Goal: Ask a question

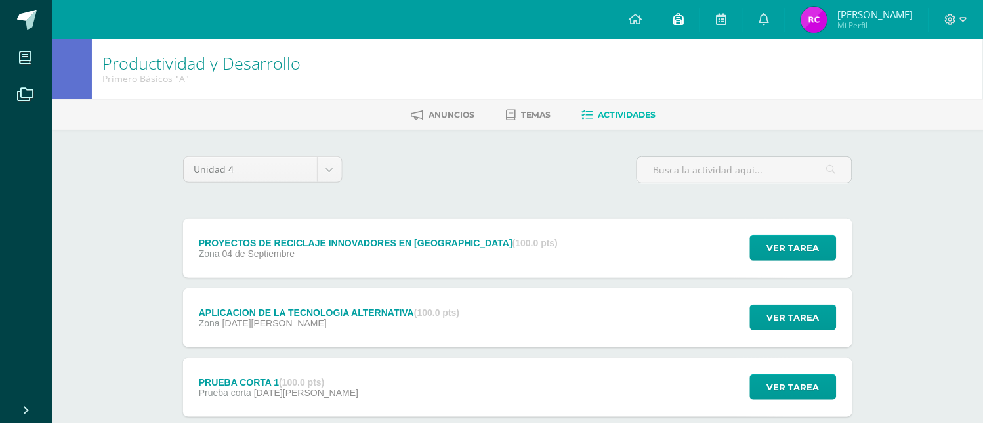
scroll to position [1366, 0]
click at [490, 232] on div "PROYECTOS DE RECICLAJE INNOVADORES EN [GEOGRAPHIC_DATA] (100.0 pts) Zona [DATE]" at bounding box center [378, 247] width 390 height 59
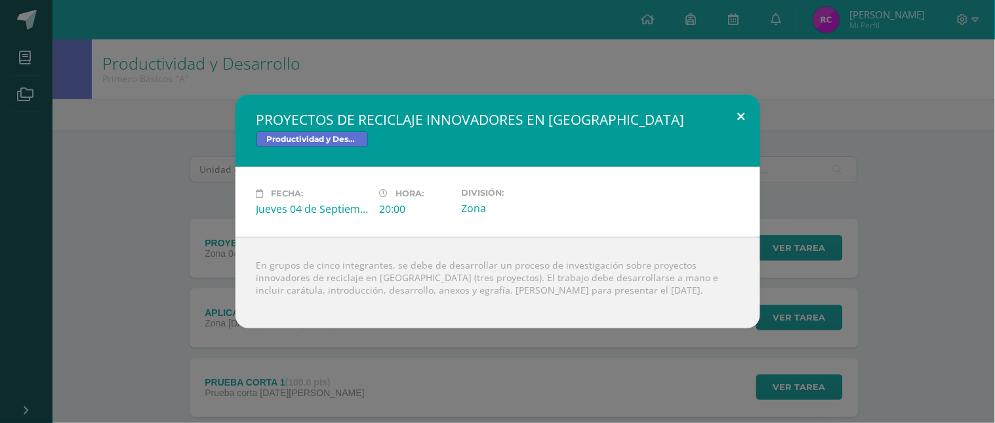
click at [738, 102] on button at bounding box center [741, 116] width 37 height 45
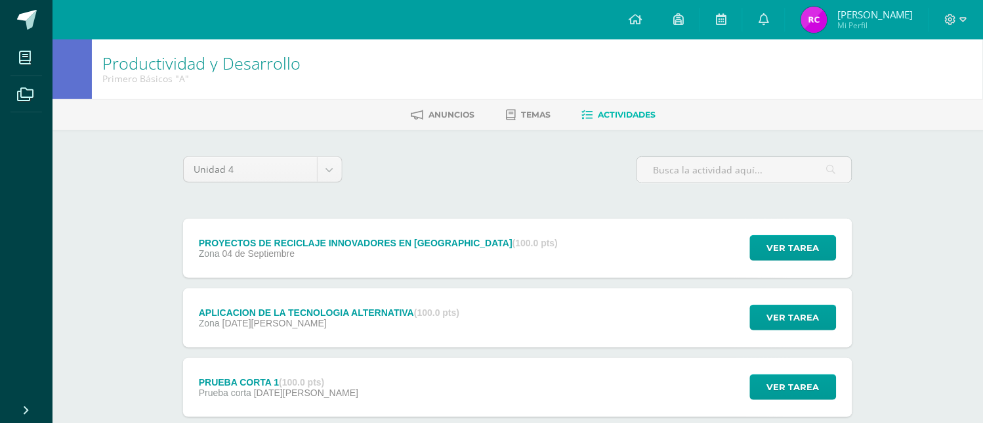
click at [607, 318] on div "APLICACION DE LA TECNOLOGIA ALTERNATIVA (100.0 pts) Zona [DATE][PERSON_NAME] Ve…" at bounding box center [517, 317] width 669 height 59
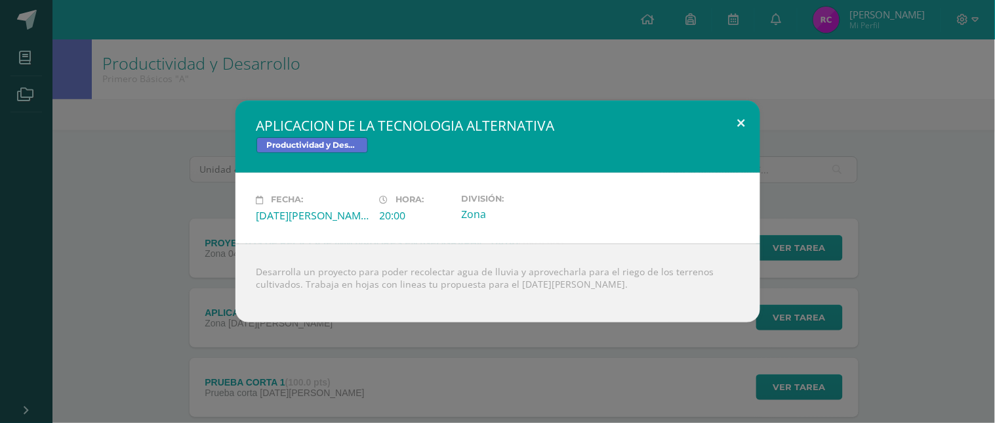
click at [724, 125] on button at bounding box center [741, 122] width 37 height 45
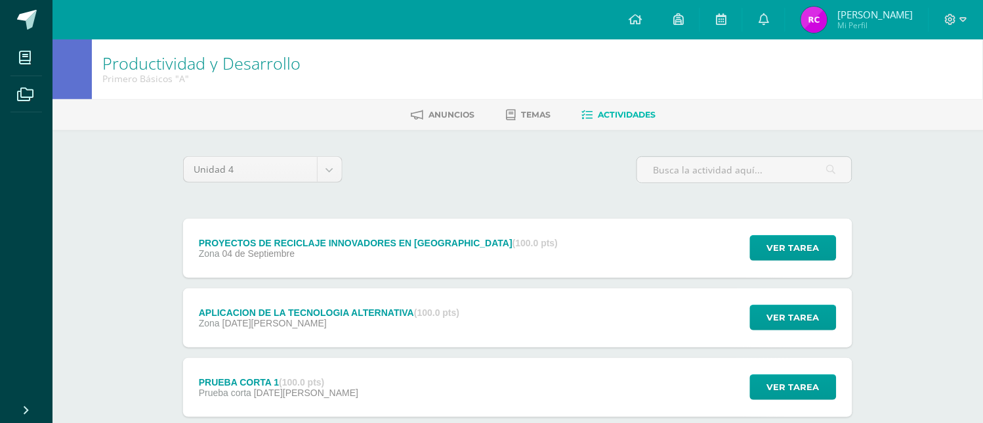
click at [606, 268] on div "PROYECTOS DE RECICLAJE INNOVADORES EN [GEOGRAPHIC_DATA] (100.0 pts) Zona [DATE]…" at bounding box center [517, 247] width 669 height 59
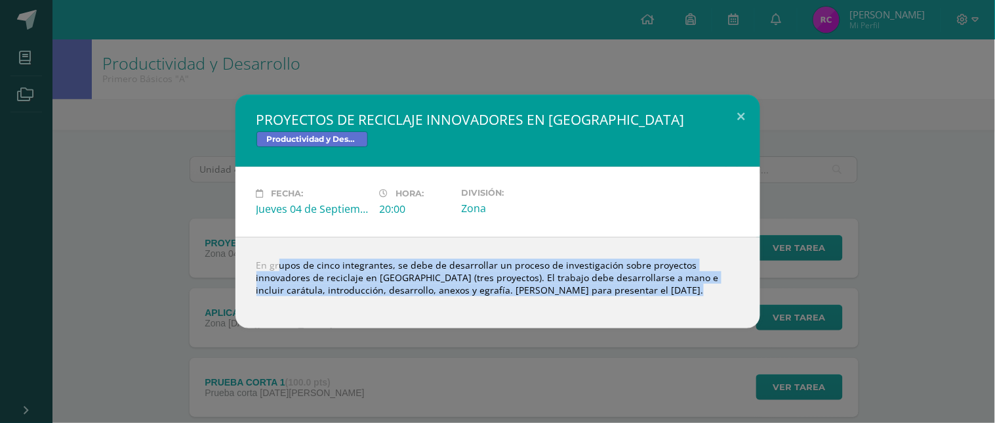
drag, startPoint x: 259, startPoint y: 260, endPoint x: 689, endPoint y: 309, distance: 432.5
click at [689, 309] on div "En grupos de cinco integrantes, se debe de desarrollar un proceso de investigac…" at bounding box center [498, 282] width 525 height 91
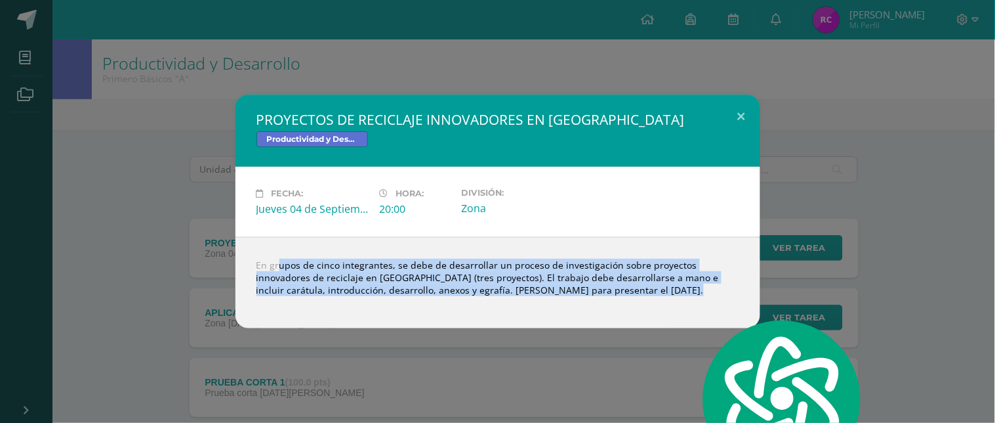
copy body "En grupos de cinco integrantes, se debe de desarrollar un proceso de investigac…"
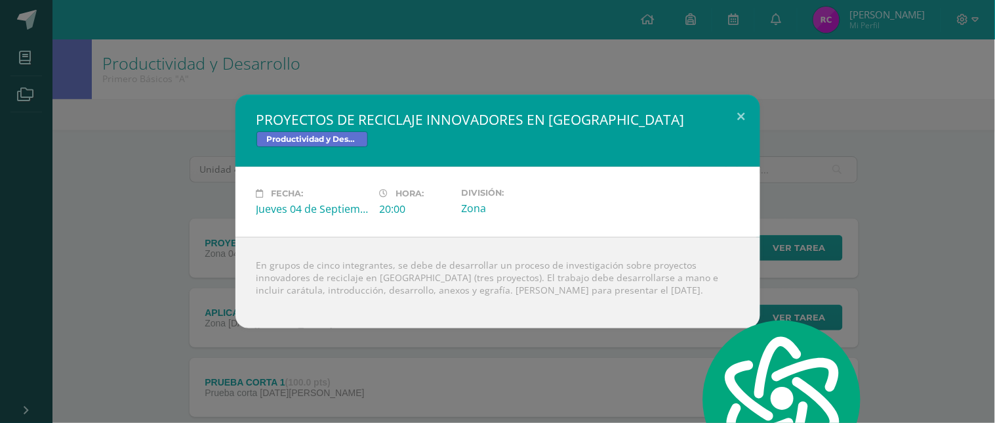
drag, startPoint x: 893, startPoint y: 233, endPoint x: 893, endPoint y: 254, distance: 21.0
click at [894, 232] on div "PROYECTOS DE RECICLAJE INNOVADORES EN [GEOGRAPHIC_DATA] Productividad y Desarro…" at bounding box center [497, 211] width 985 height 234
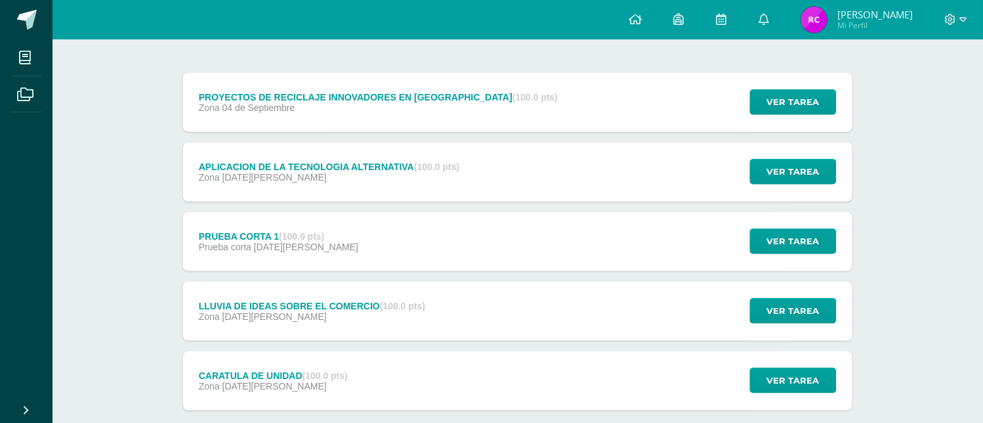
scroll to position [2371, 0]
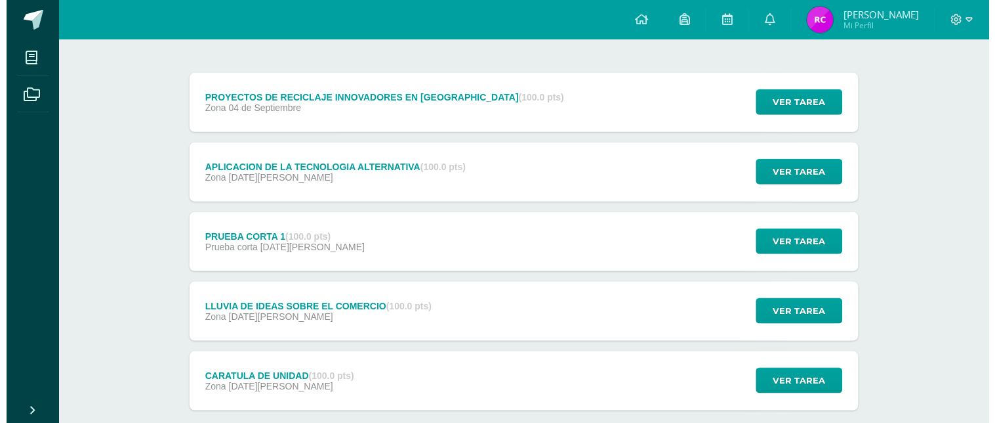
scroll to position [2495, 0]
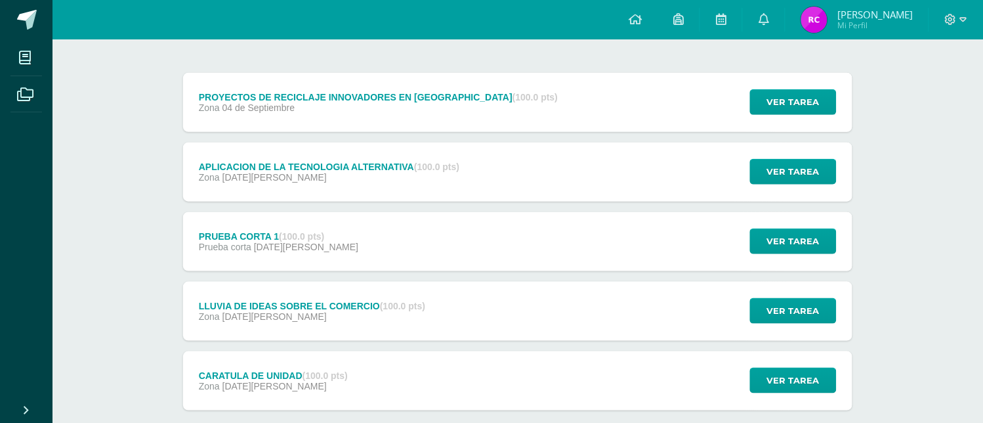
click at [405, 56] on div "Unidad 4 Unidad 1 Unidad 2 Unidad 3 Unidad 4 PROYECTOS DE RECICLAJE INNOVADORES…" at bounding box center [518, 240] width 680 height 461
click at [428, 108] on div "Zona [DATE]" at bounding box center [378, 107] width 359 height 10
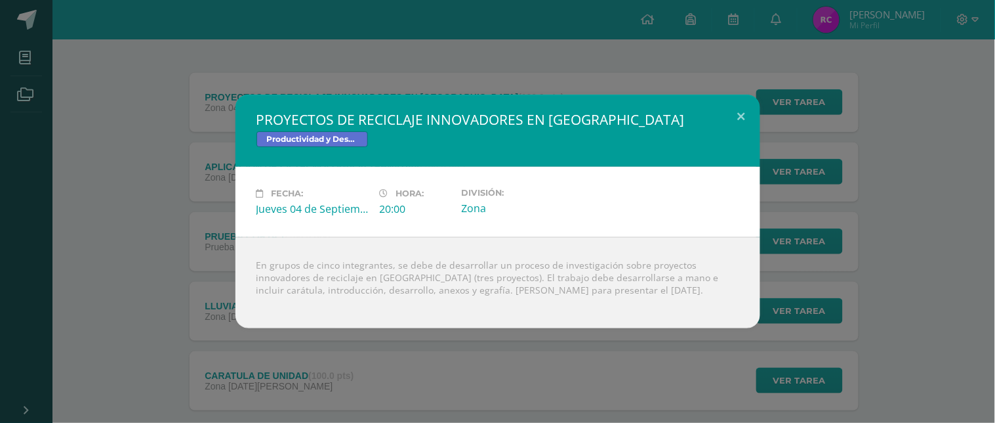
scroll to position [161, 0]
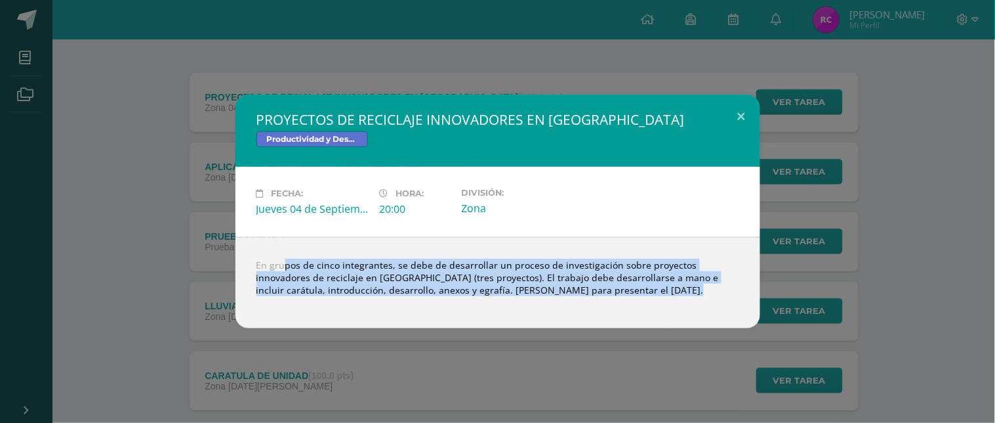
drag, startPoint x: 263, startPoint y: 262, endPoint x: 668, endPoint y: 304, distance: 406.9
type textarea "n grupos de cinco integrantes, se debe de desarrollar un proceso de investigaci…"
click at [668, 304] on div "En grupos de cinco integrantes, se debe de desarrollar un proceso de investigac…" at bounding box center [498, 282] width 525 height 91
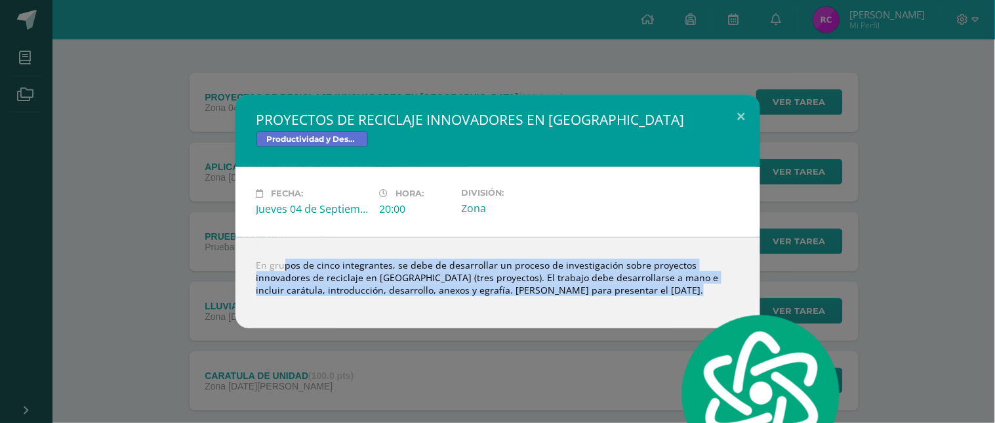
copy body "n grupos de cinco integrantes, se debe de desarrollar un proceso de investigaci…"
click at [455, 260] on div "En grupos de cinco integrantes, se debe de desarrollar un proceso de investigac…" at bounding box center [498, 282] width 525 height 91
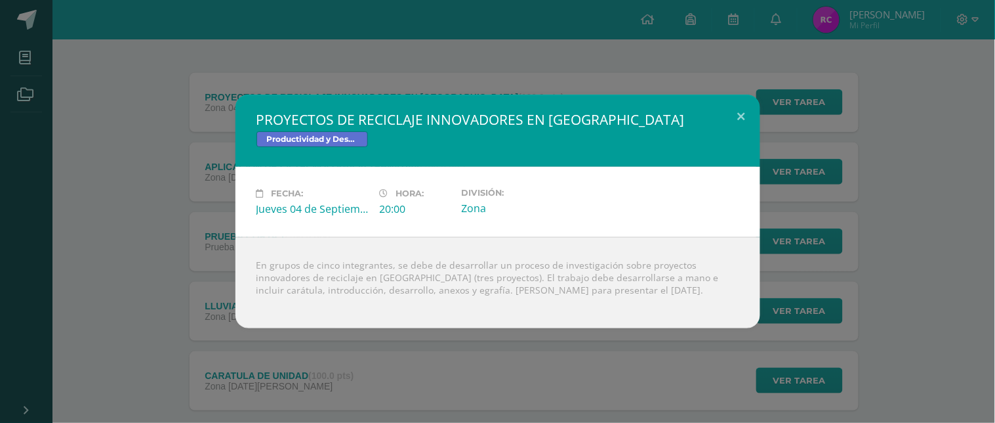
drag, startPoint x: 481, startPoint y: 93, endPoint x: 475, endPoint y: 87, distance: 7.9
click at [481, 96] on div "PROYECTOS DE RECICLAJE INNOVADORES EN [GEOGRAPHIC_DATA] Productividad y Desarro…" at bounding box center [498, 130] width 525 height 72
